Goal: Information Seeking & Learning: Learn about a topic

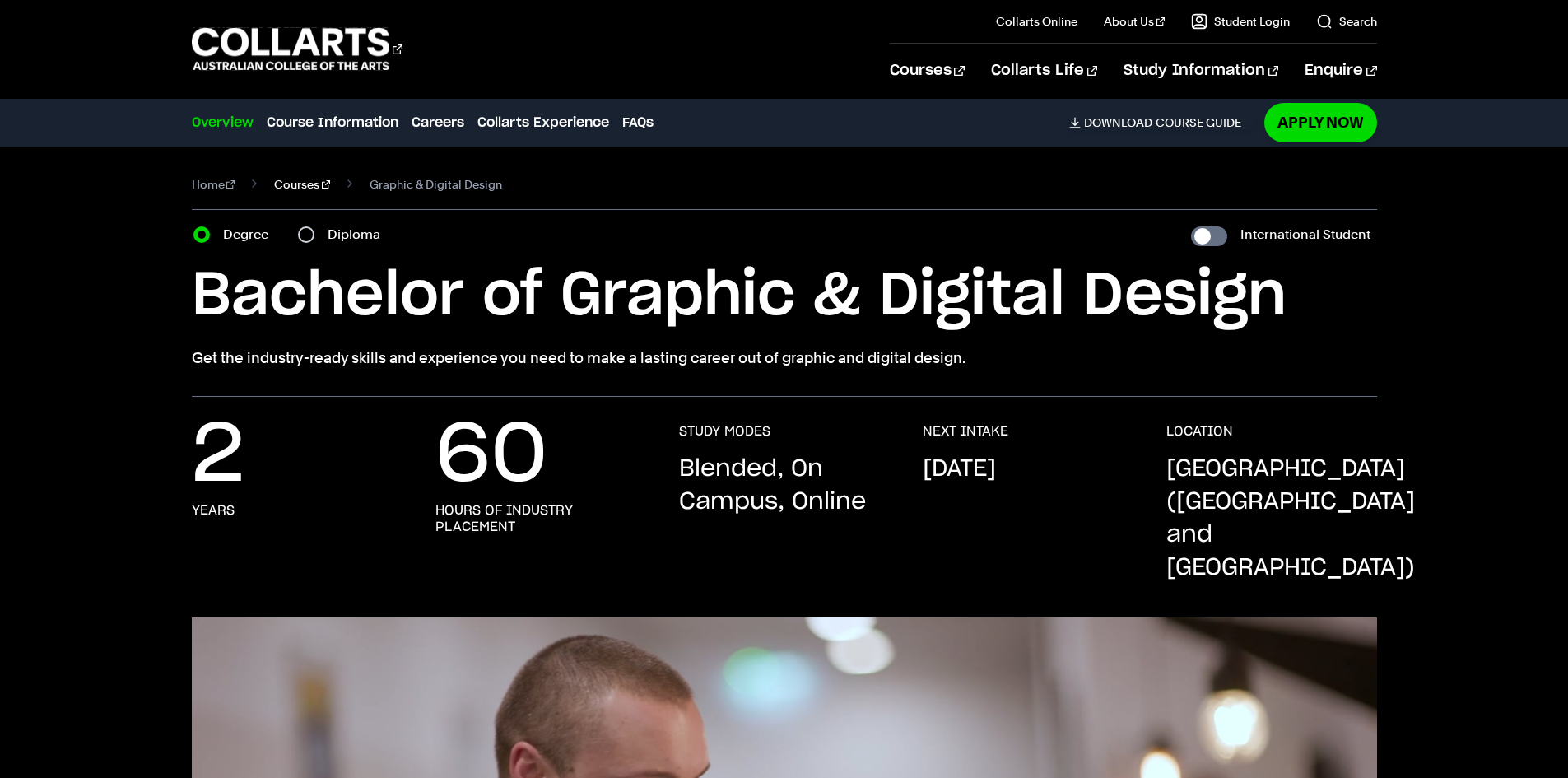
click at [302, 180] on link "Courses" at bounding box center [302, 184] width 56 height 23
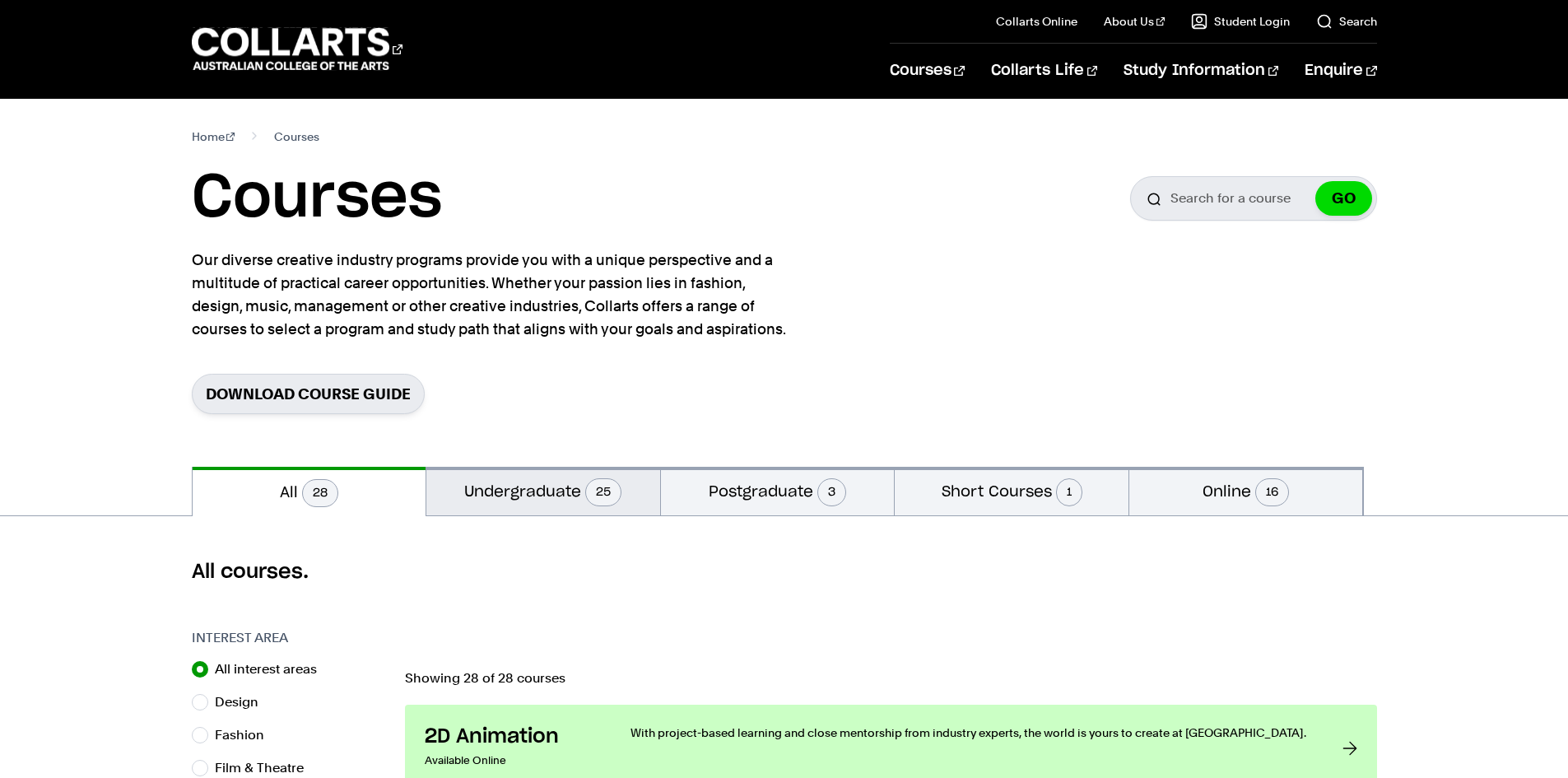
click at [510, 498] on button "Undergraduate 25" at bounding box center [543, 491] width 233 height 49
